Goal: Find contact information: Find contact information

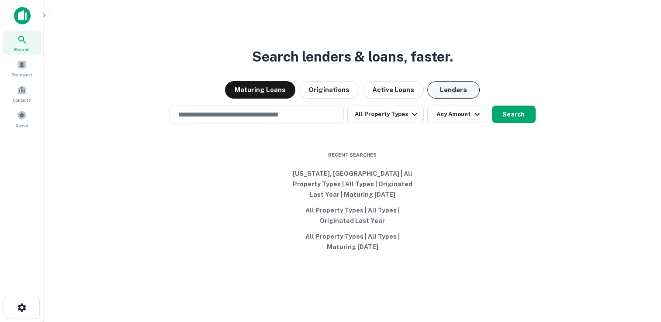
click at [451, 95] on button "Lenders" at bounding box center [453, 89] width 52 height 17
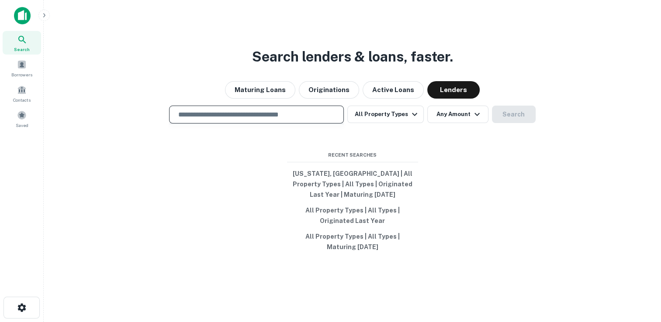
click at [206, 111] on input "text" at bounding box center [256, 115] width 167 height 10
paste input "**********"
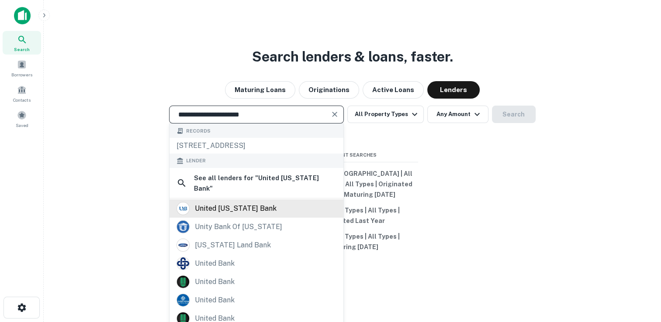
type input "**********"
click at [249, 215] on div "united [US_STATE] bank" at bounding box center [236, 208] width 82 height 13
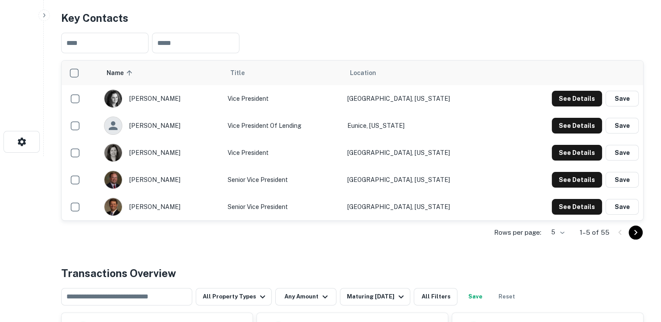
scroll to position [218, 0]
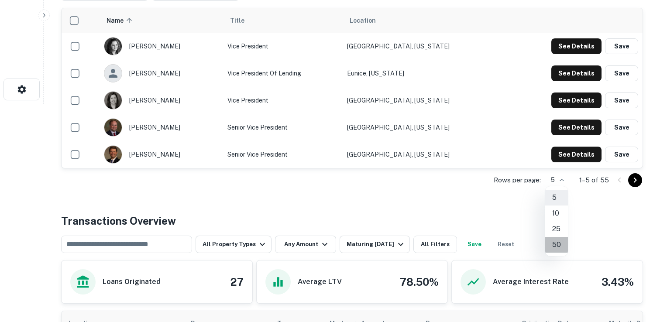
click at [558, 243] on li "50" at bounding box center [557, 245] width 23 height 16
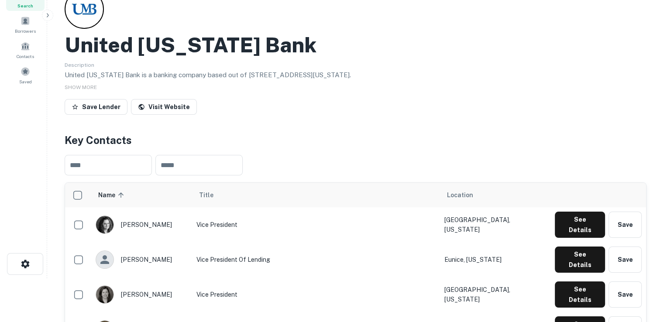
scroll to position [175, 0]
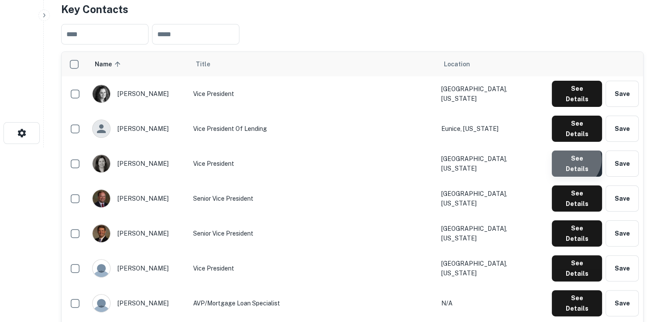
click at [575, 151] on button "See Details" at bounding box center [577, 164] width 50 height 26
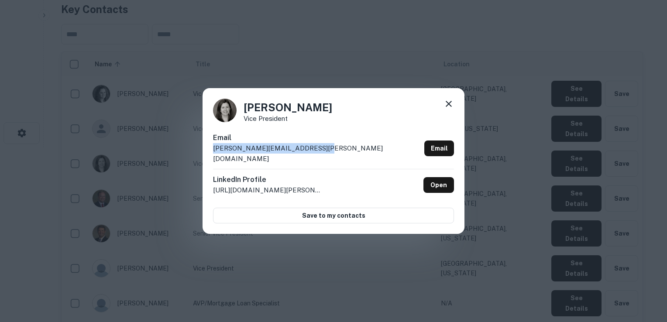
drag, startPoint x: 209, startPoint y: 156, endPoint x: 325, endPoint y: 157, distance: 115.8
click at [325, 157] on div "[PERSON_NAME] Vice President Email [PERSON_NAME][EMAIL_ADDRESS][PERSON_NAME][DO…" at bounding box center [334, 161] width 262 height 146
copy p "[PERSON_NAME][EMAIL_ADDRESS][PERSON_NAME][DOMAIN_NAME]"
